Goal: Task Accomplishment & Management: Complete application form

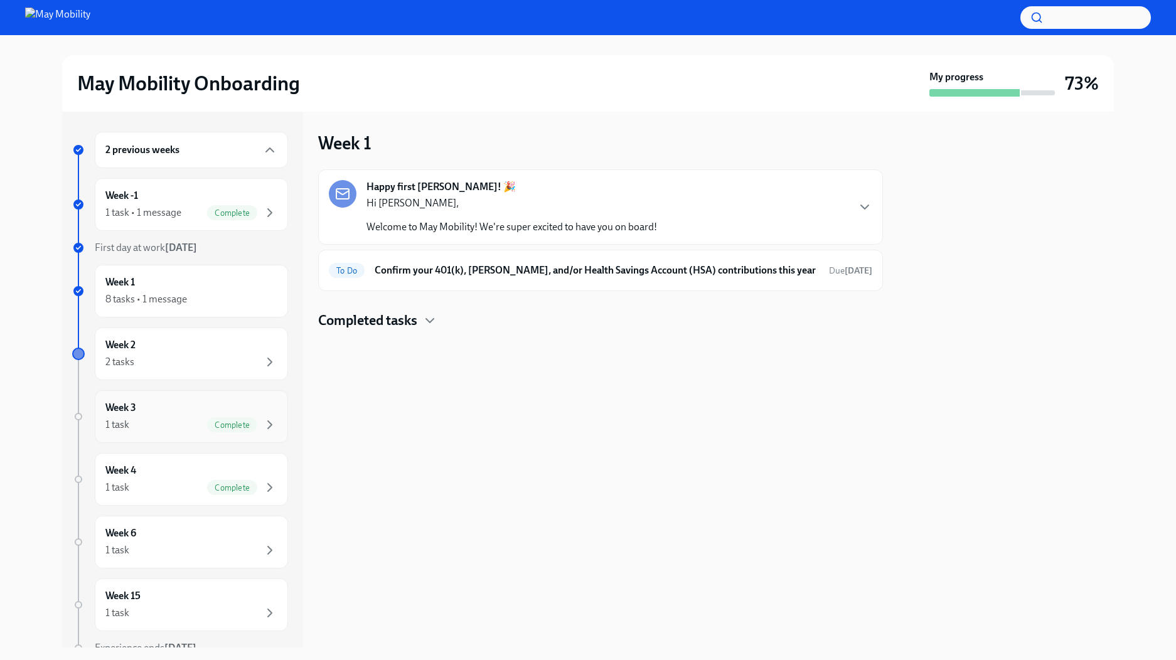
click at [191, 416] on div "Week 3 1 task Complete" at bounding box center [191, 416] width 172 height 31
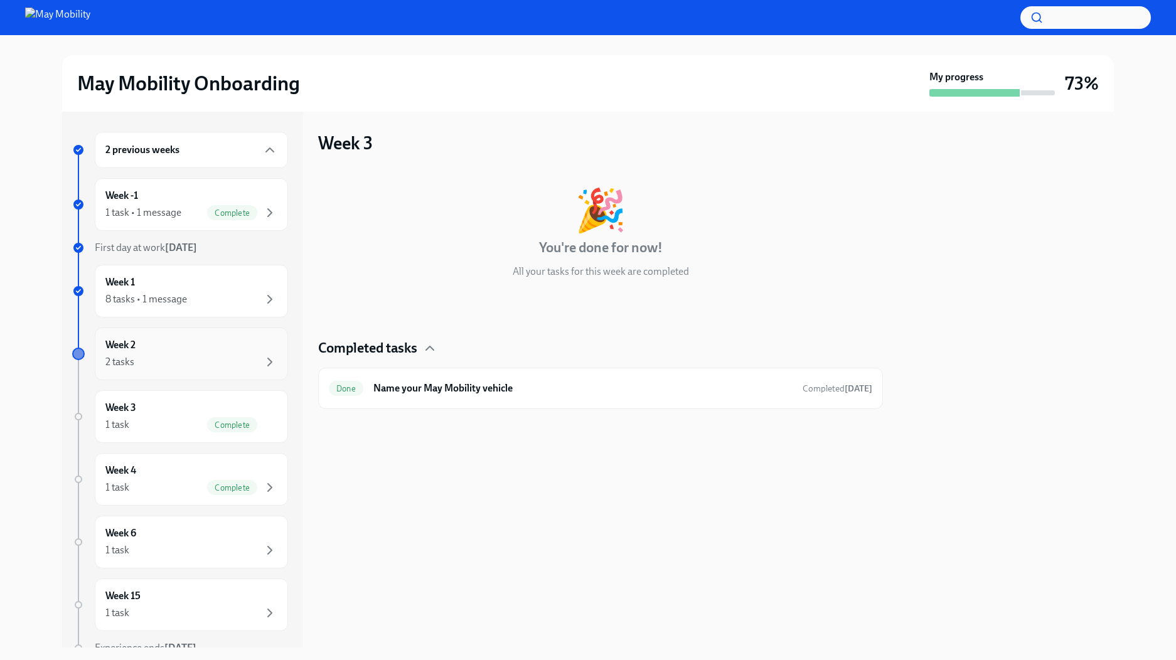
click at [207, 353] on div "Week 2 2 tasks" at bounding box center [191, 353] width 172 height 31
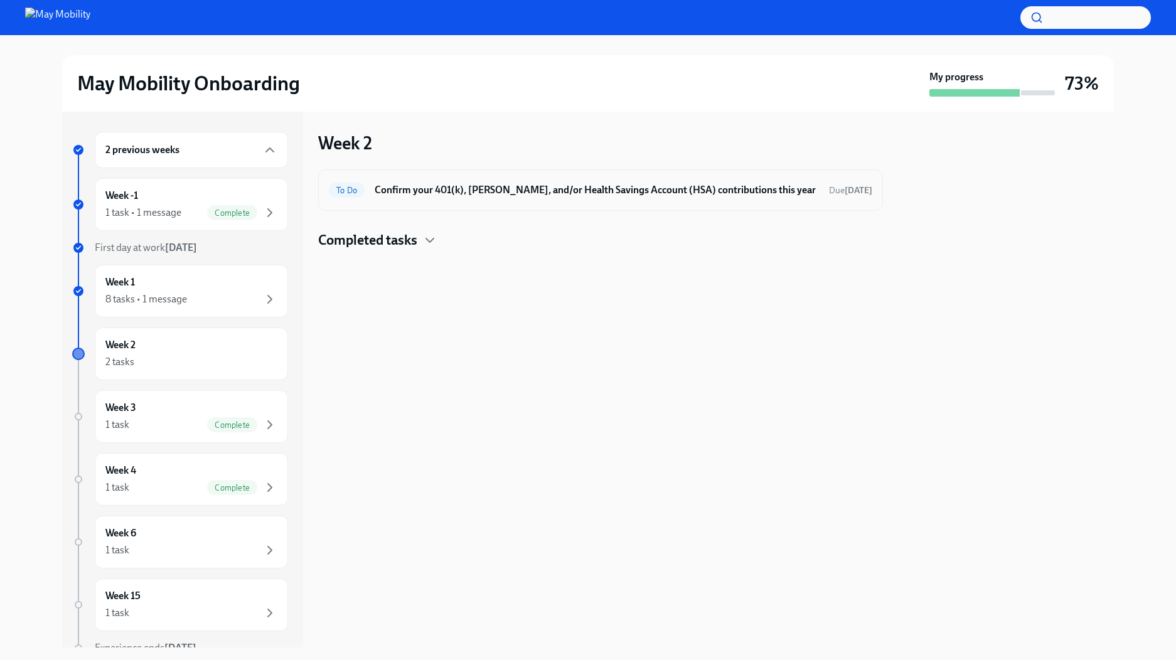
drag, startPoint x: 567, startPoint y: 195, endPoint x: 545, endPoint y: 192, distance: 22.8
click at [545, 192] on h6 "Confirm your 401(k), [PERSON_NAME], and/or Health Savings Account (HSA) contrib…" at bounding box center [597, 190] width 444 height 14
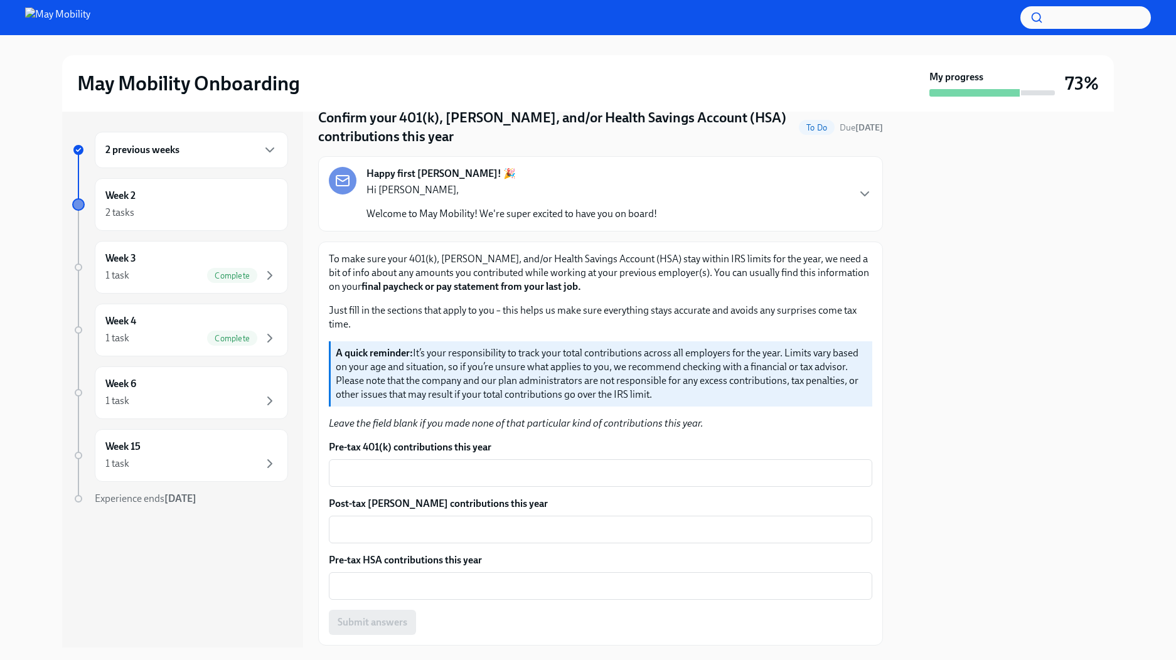
scroll to position [87, 0]
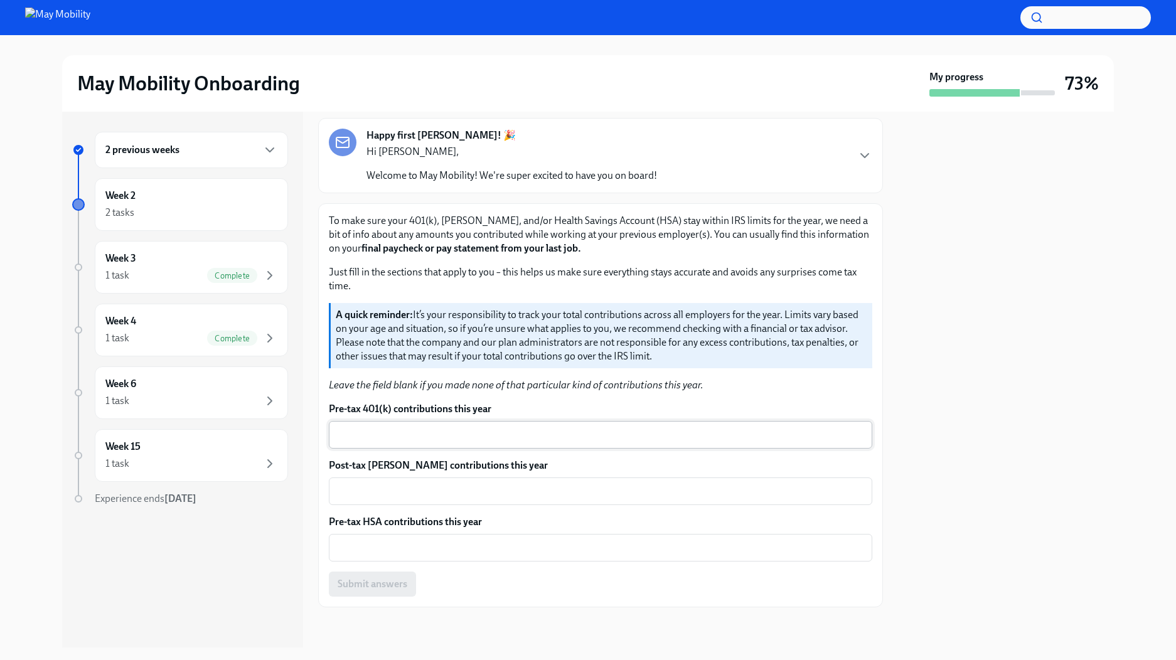
click at [463, 440] on textarea "Pre-tax 401(k) contributions this year" at bounding box center [600, 434] width 528 height 15
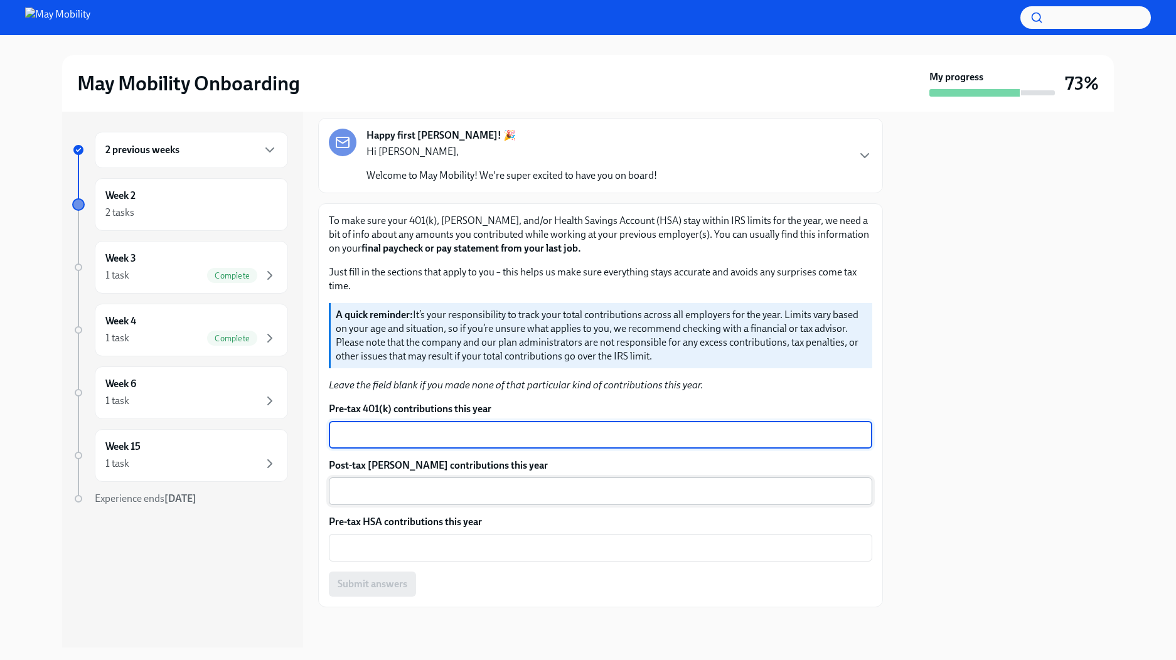
click at [442, 491] on textarea "Post-tax [PERSON_NAME] contributions this year" at bounding box center [600, 491] width 528 height 15
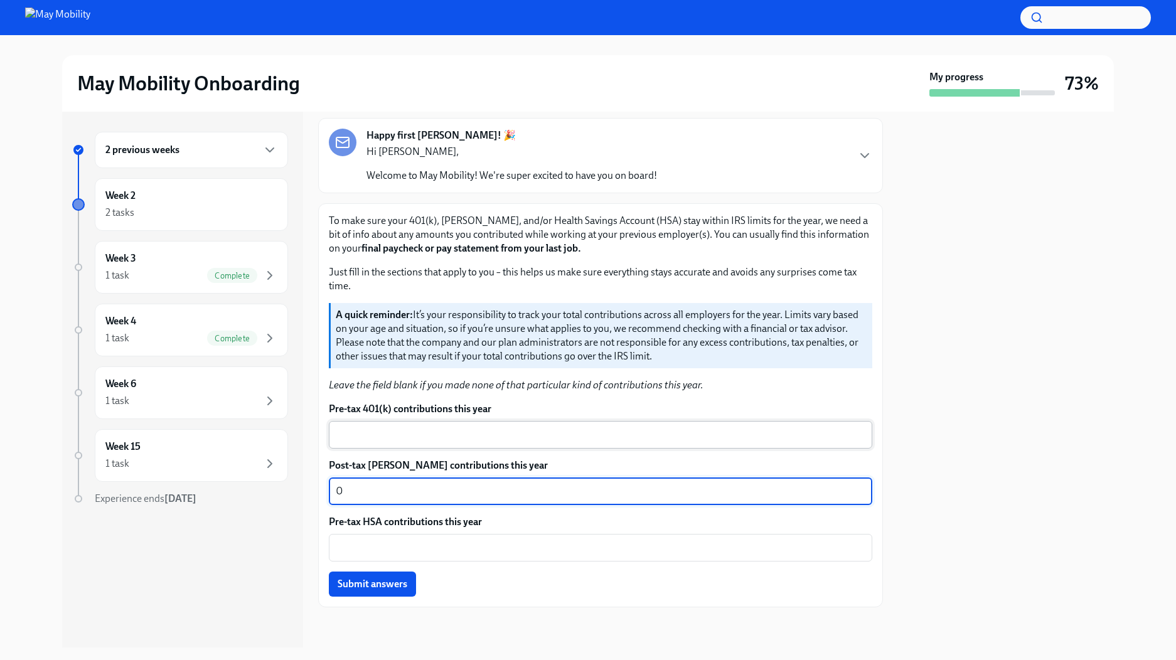
type textarea "0"
click at [417, 440] on textarea "Pre-tax 401(k) contributions this year" at bounding box center [600, 434] width 528 height 15
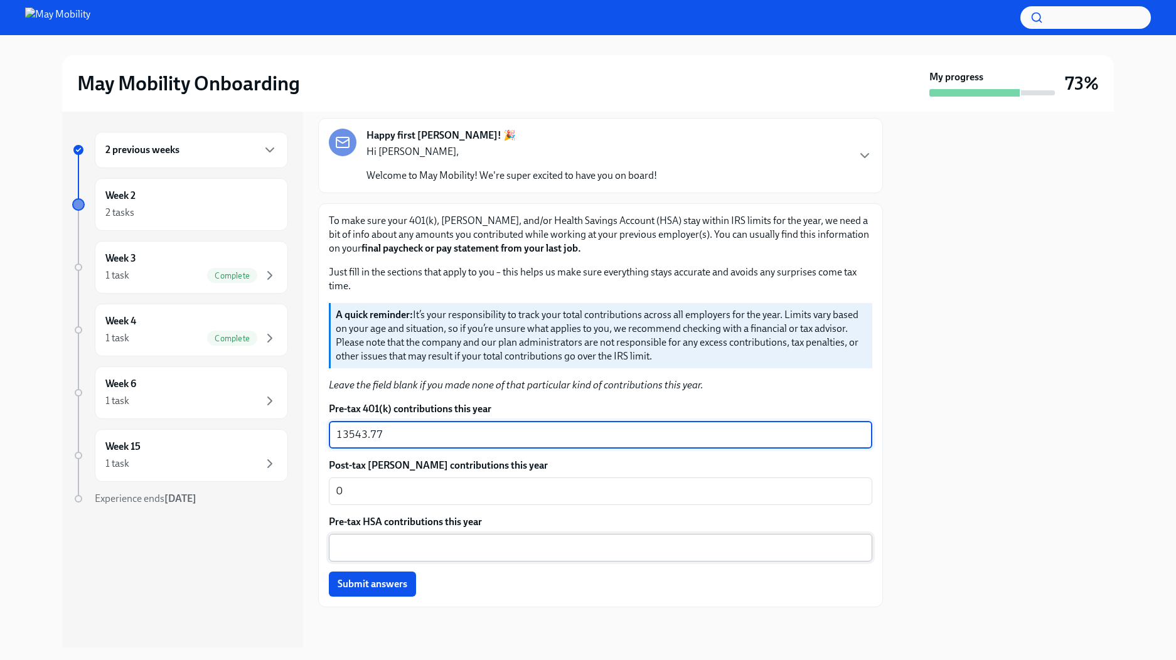
type textarea "13543.77"
click at [404, 541] on textarea "Pre-tax HSA contributions this year" at bounding box center [600, 547] width 528 height 15
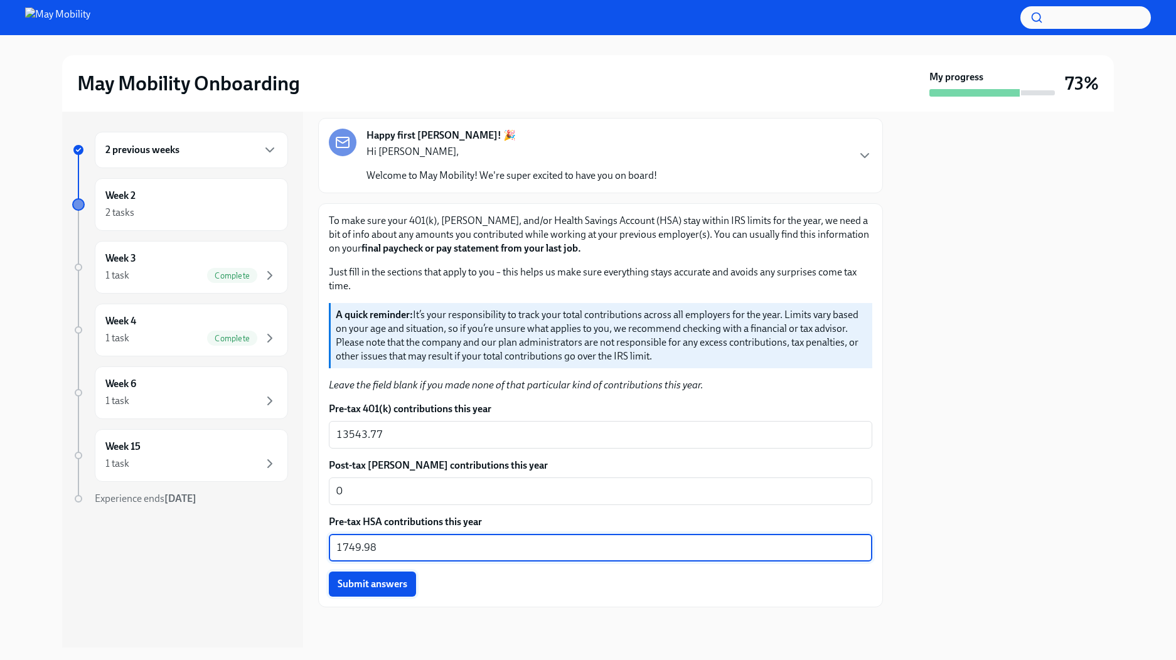
type textarea "1749.98"
click at [365, 584] on span "Submit answers" at bounding box center [373, 584] width 70 height 13
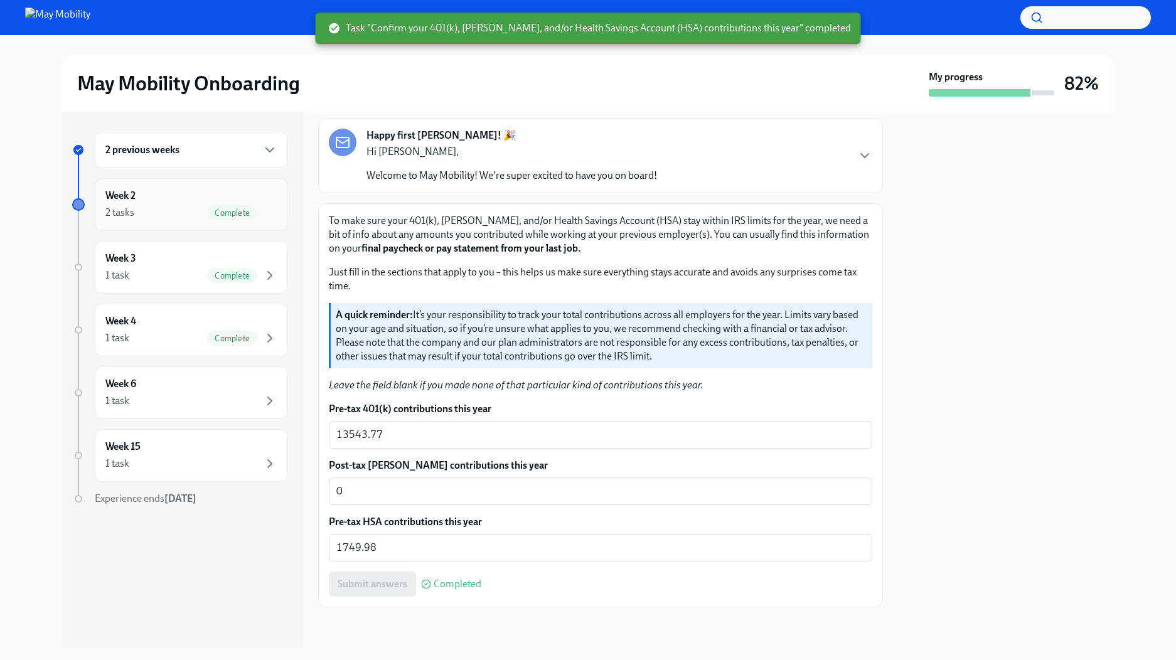
click at [211, 201] on div "Week 2 2 tasks Complete" at bounding box center [191, 204] width 172 height 31
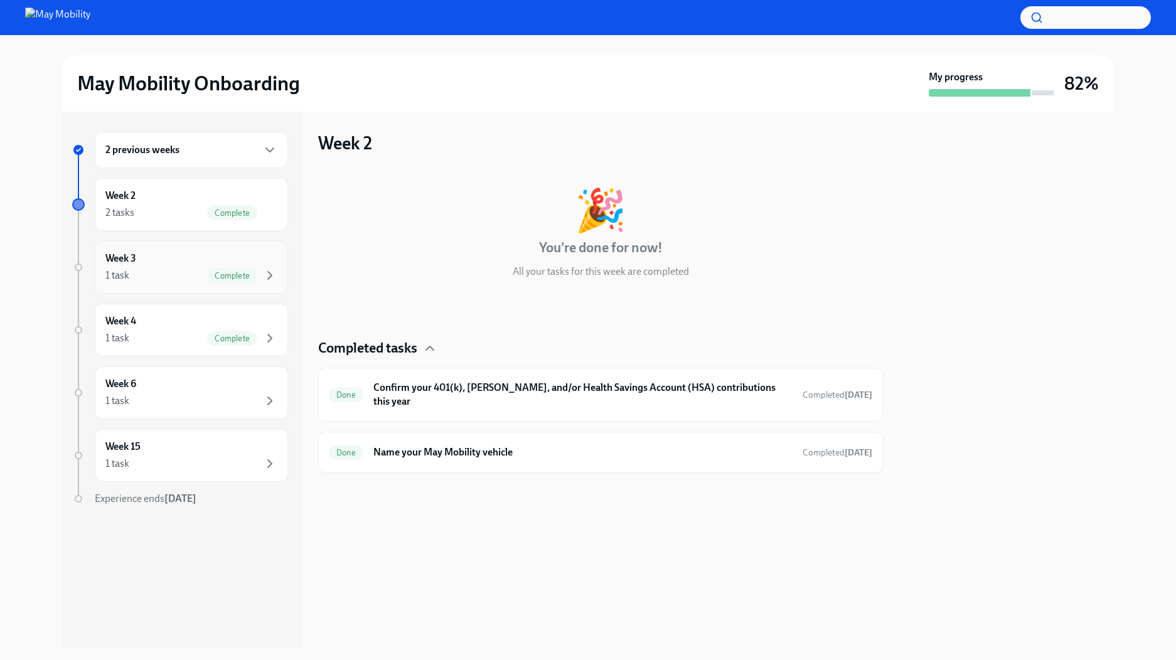
click at [218, 271] on span "Complete" at bounding box center [232, 275] width 50 height 9
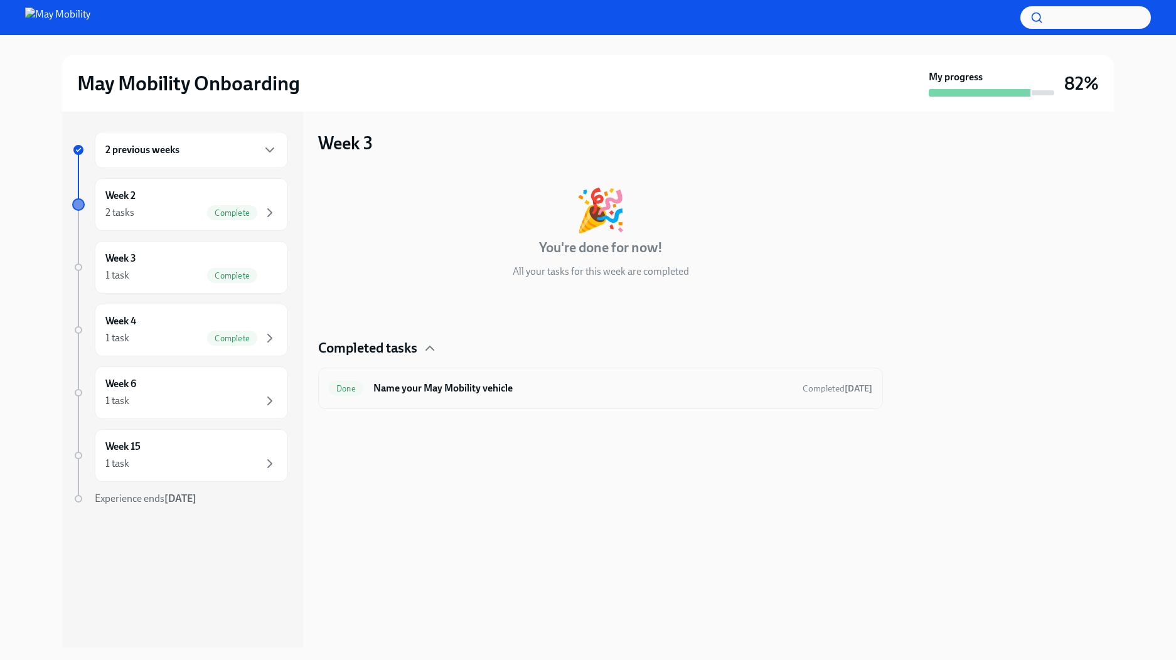
click at [431, 403] on div "Done Name your May Mobility vehicle Completed [DATE]" at bounding box center [600, 388] width 565 height 41
click at [471, 388] on h6 "Name your May Mobility vehicle" at bounding box center [582, 389] width 419 height 14
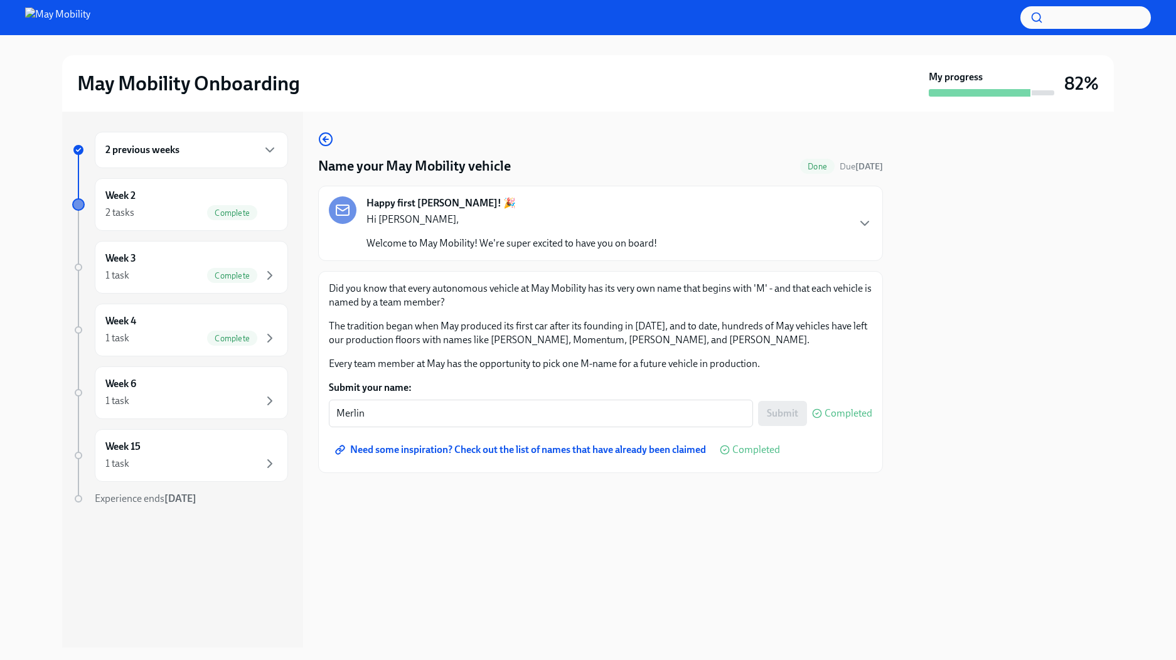
click at [587, 449] on span "Need some inspiration? Check out the list of names that have already been claim…" at bounding box center [522, 450] width 368 height 13
